Goal: Information Seeking & Learning: Check status

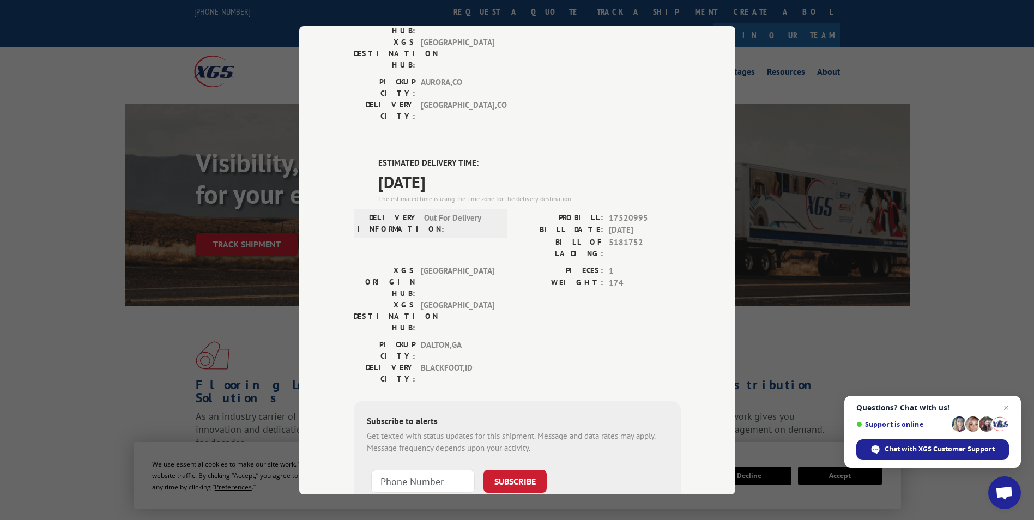
click at [816, 94] on div "Track Shipment DELIVERED DELIVERY INFORMATION: PROBILL: 10771437 BILL DATE: [DA…" at bounding box center [517, 260] width 1034 height 520
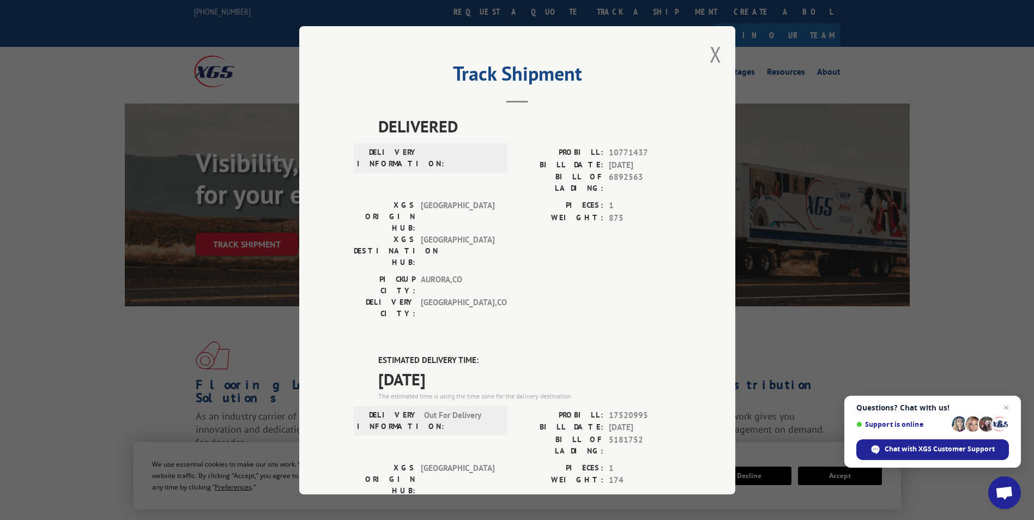
click at [704, 62] on div "Track Shipment DELIVERED DELIVERY INFORMATION: PROBILL: 10771437 BILL DATE: [DA…" at bounding box center [517, 260] width 436 height 468
click at [710, 55] on button "Close modal" at bounding box center [715, 54] width 12 height 29
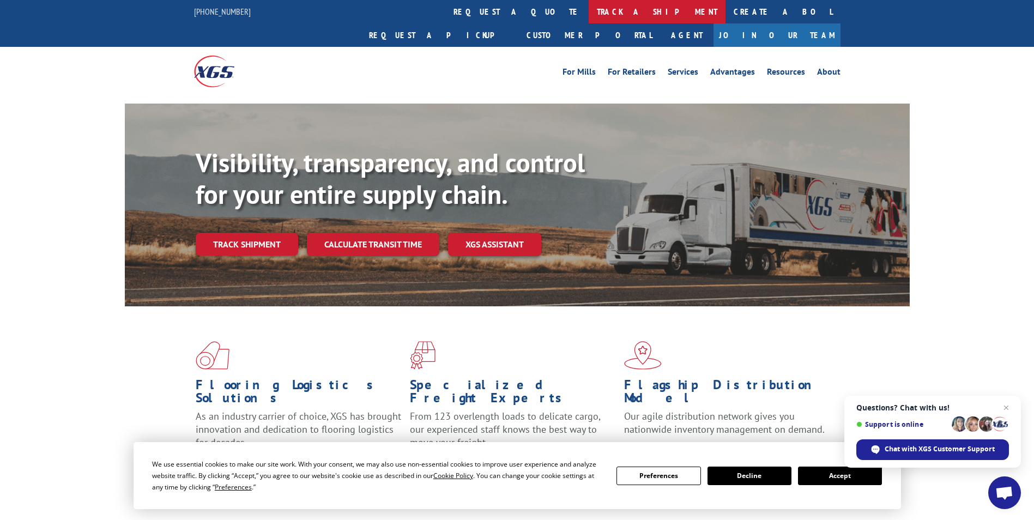
click at [588, 12] on link "track a shipment" at bounding box center [656, 11] width 137 height 23
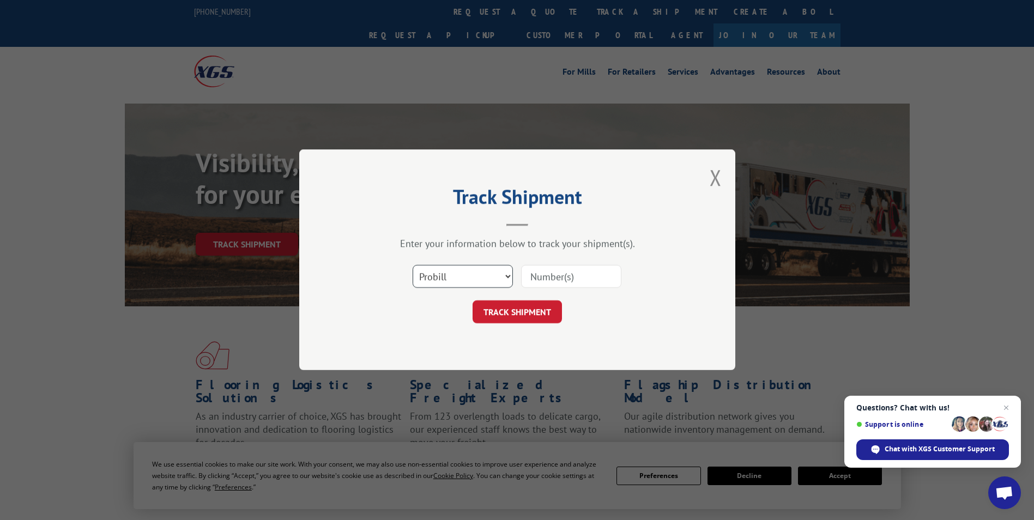
click at [475, 273] on select "Select category... Probill BOL PO" at bounding box center [462, 276] width 100 height 23
select select "po"
click at [412, 265] on select "Select category... Probill BOL PO" at bounding box center [462, 276] width 100 height 23
paste input "09523086"
type input "09523086"
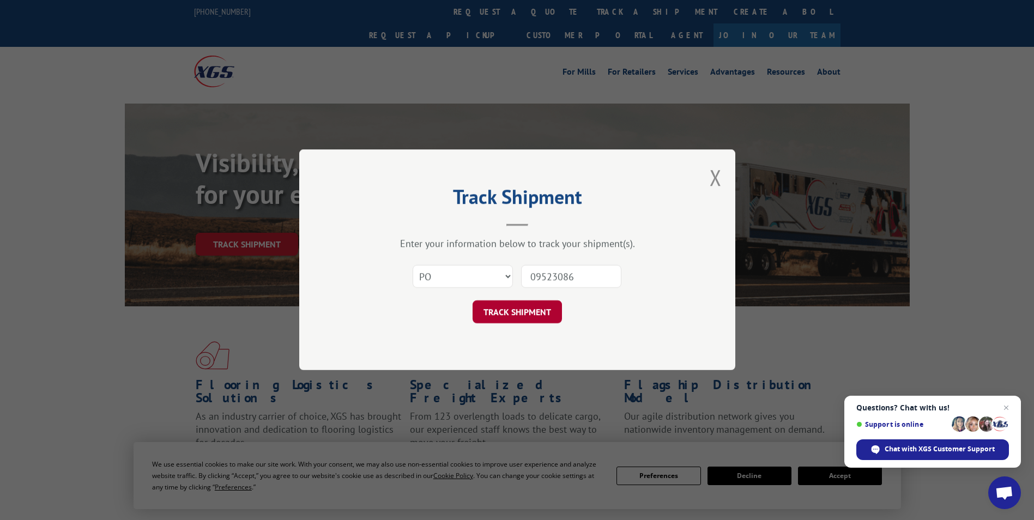
click at [539, 314] on button "TRACK SHIPMENT" at bounding box center [516, 312] width 89 height 23
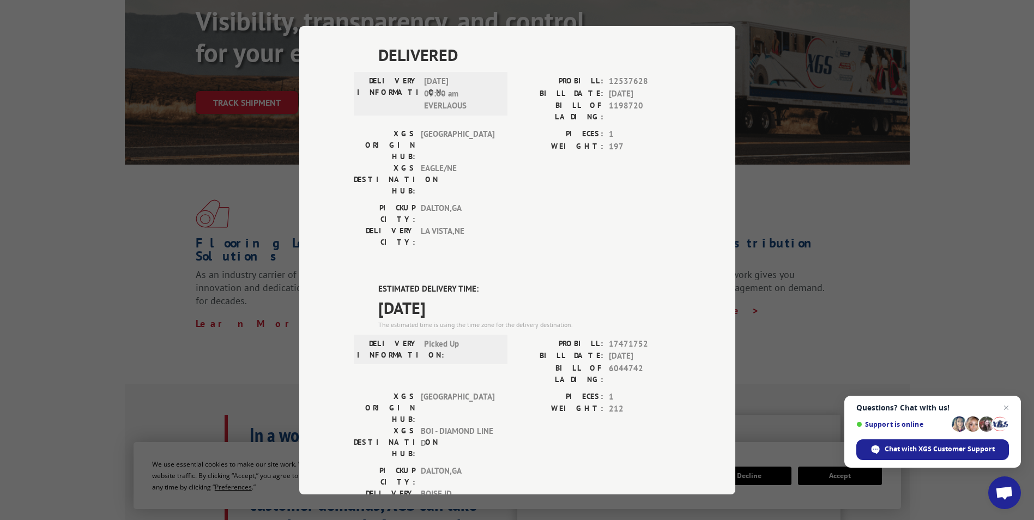
scroll to position [272, 0]
